Goal: Navigation & Orientation: Find specific page/section

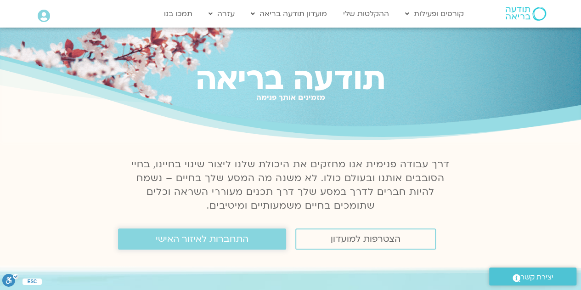
click at [206, 244] on span "התחברות לאיזור האישי" at bounding box center [202, 239] width 93 height 10
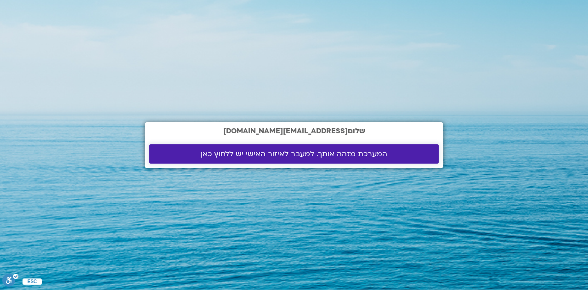
click at [315, 148] on link "המערכת מזהה אותך. למעבר לאיזור האישי יש ללחוץ כאן" at bounding box center [294, 153] width 290 height 19
